Goal: Navigation & Orientation: Understand site structure

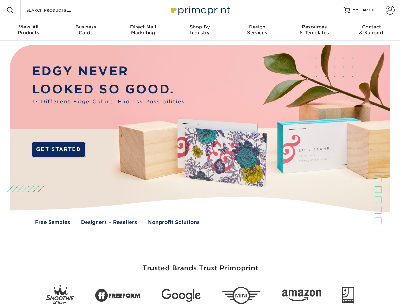
click at [200, 152] on img at bounding box center [200, 140] width 396 height 198
click at [10, 10] on span at bounding box center [10, 10] width 8 height 8
click at [390, 10] on span at bounding box center [390, 10] width 9 height 9
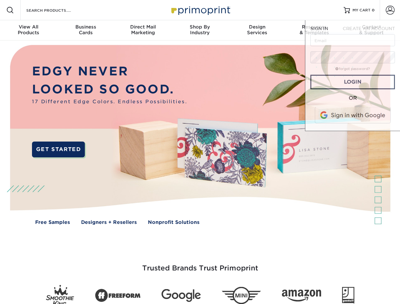
click at [29, 30] on div "View All Products" at bounding box center [28, 29] width 57 height 11
click at [86, 30] on div "Business Cards" at bounding box center [85, 29] width 57 height 11
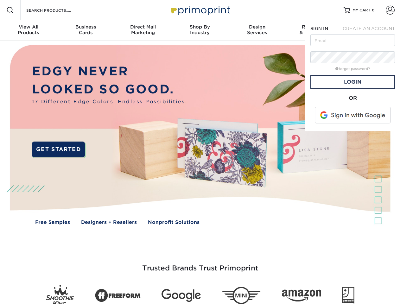
click at [143, 30] on div "Direct Mail Marketing" at bounding box center [142, 29] width 57 height 11
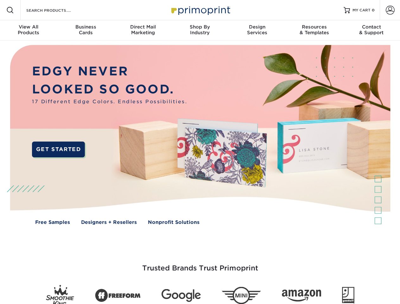
click at [200, 30] on div "Shop By Industry" at bounding box center [200, 29] width 57 height 11
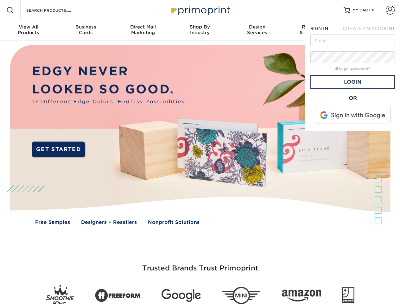
click at [257, 30] on div "Design Services" at bounding box center [257, 29] width 57 height 11
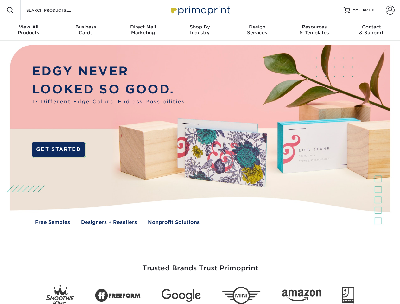
click at [315, 30] on span "SIGN IN" at bounding box center [320, 28] width 18 height 5
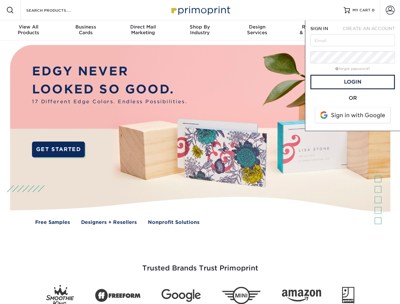
click at [372, 30] on div "Contact & Support" at bounding box center [371, 29] width 57 height 11
